Goal: Find specific page/section: Find specific page/section

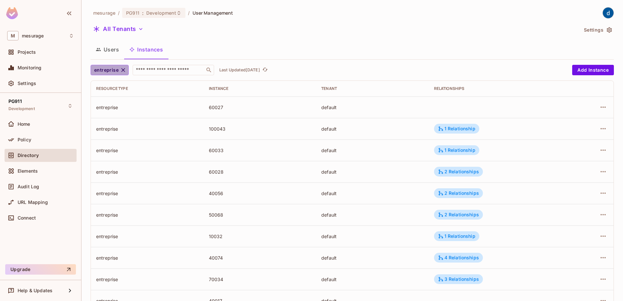
click at [122, 69] on icon "button" at bounding box center [123, 70] width 4 height 4
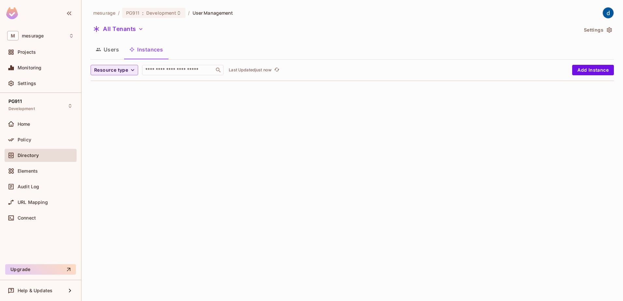
click at [132, 72] on icon "button" at bounding box center [132, 70] width 7 height 7
click at [112, 50] on div at bounding box center [311, 150] width 623 height 301
click at [38, 144] on div "Policy" at bounding box center [41, 139] width 72 height 13
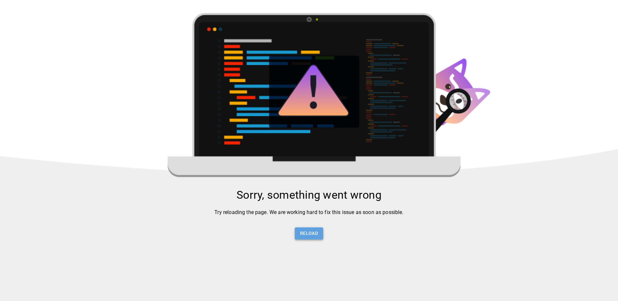
click at [309, 236] on button "Reload" at bounding box center [309, 233] width 28 height 12
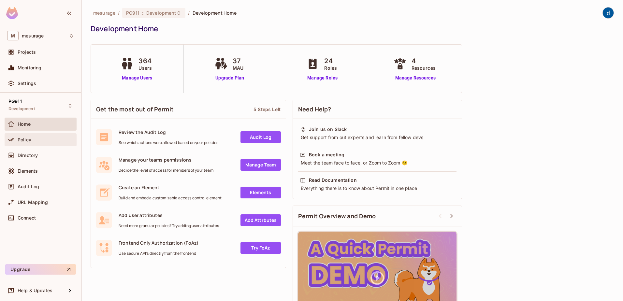
click at [41, 145] on div "Policy" at bounding box center [41, 139] width 72 height 13
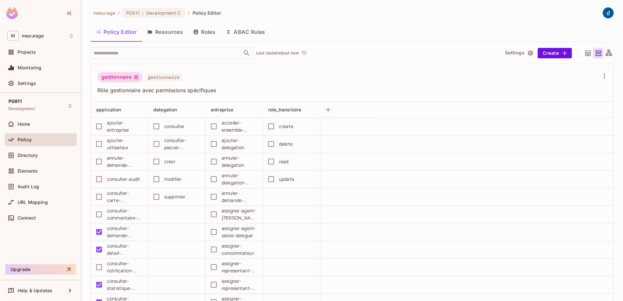
click at [282, 196] on td at bounding box center [291, 197] width 57 height 18
click at [170, 29] on button "Resources" at bounding box center [165, 32] width 46 height 16
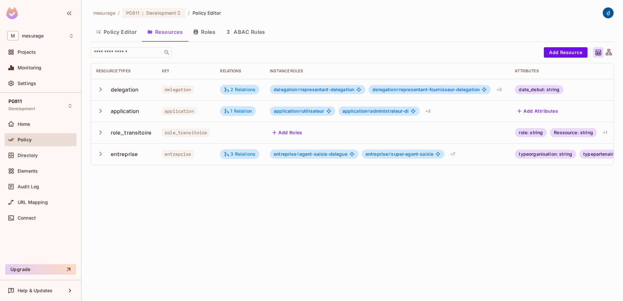
click at [97, 93] on icon "button" at bounding box center [100, 89] width 9 height 9
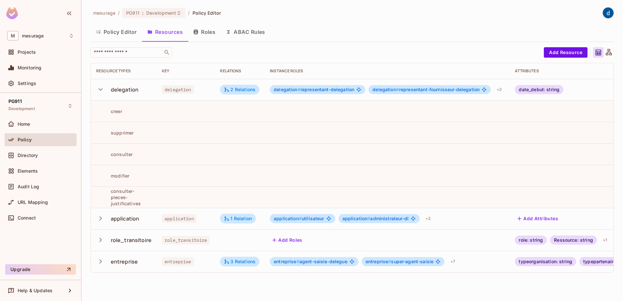
click at [99, 90] on icon "button" at bounding box center [100, 89] width 9 height 9
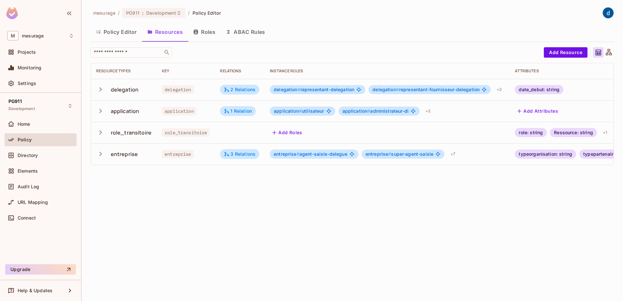
click at [99, 90] on icon "button" at bounding box center [100, 89] width 9 height 9
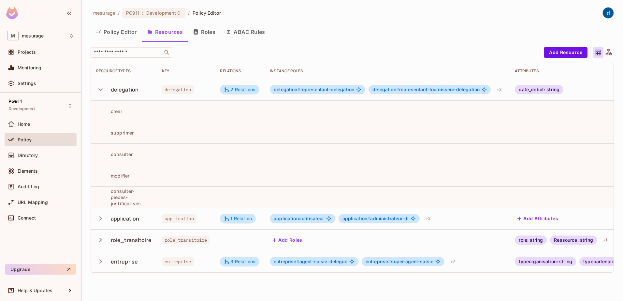
click at [133, 90] on div "delegation" at bounding box center [125, 89] width 28 height 7
click at [100, 88] on icon "button" at bounding box center [100, 89] width 9 height 9
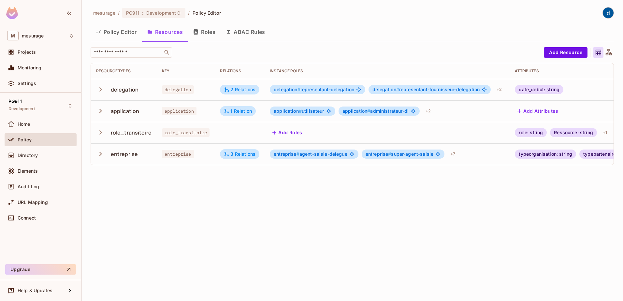
click at [101, 153] on icon "button" at bounding box center [100, 153] width 9 height 9
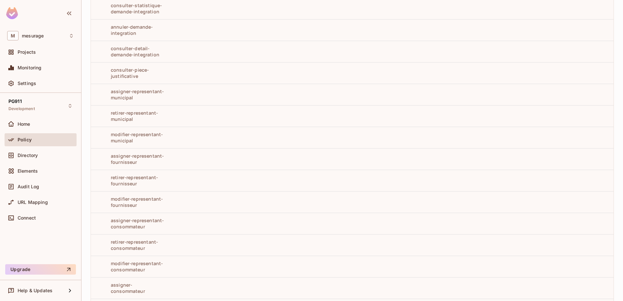
scroll to position [586, 0]
